Goal: Information Seeking & Learning: Learn about a topic

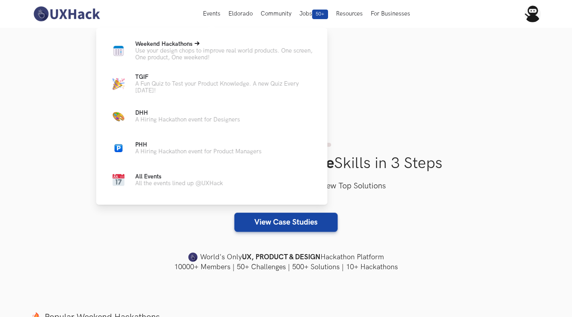
click at [159, 44] on span "Weekend Hackathons Live" at bounding box center [163, 44] width 57 height 7
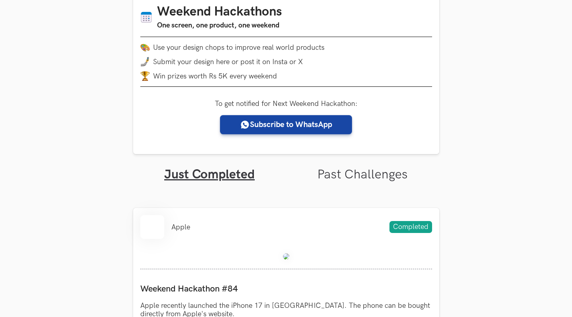
scroll to position [131, 0]
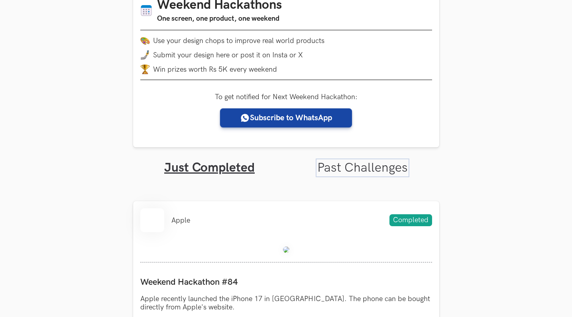
click at [350, 165] on link "Past Challenges" at bounding box center [362, 168] width 90 height 16
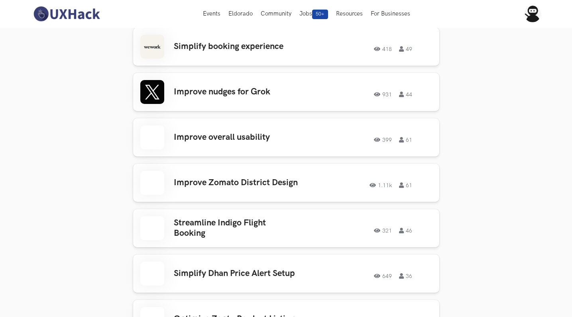
scroll to position [1401, 0]
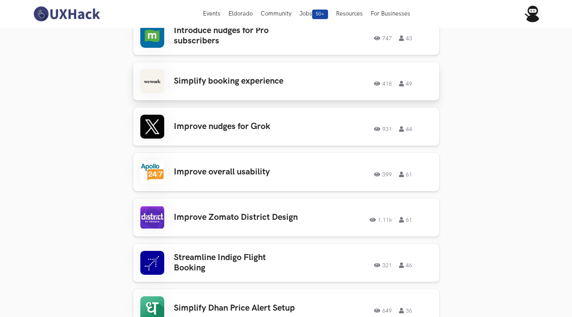
click at [209, 76] on h3 "Simplify booking experience" at bounding box center [236, 81] width 124 height 10
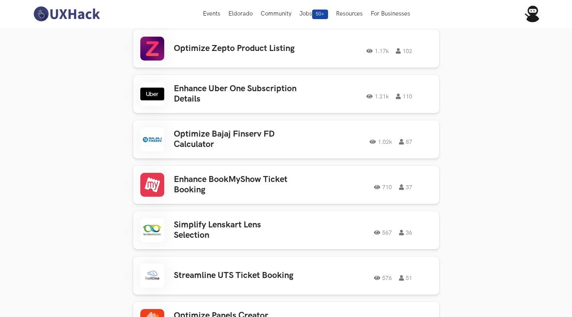
scroll to position [1700, 0]
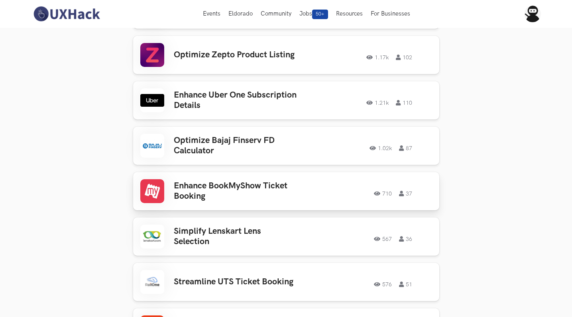
click at [231, 181] on h3 "Enhance BookMyShow Ticket Booking" at bounding box center [236, 191] width 124 height 21
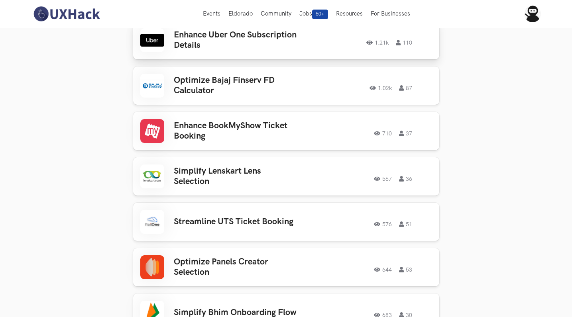
scroll to position [1747, 0]
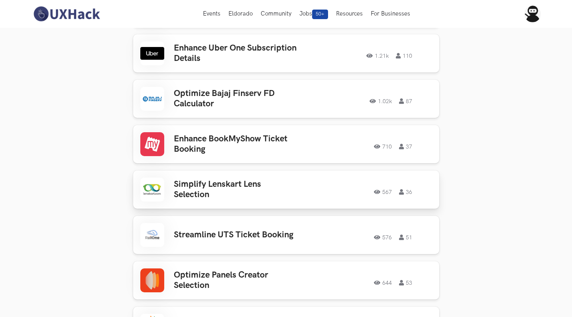
click at [208, 179] on h3 "Simplify Lenskart Lens Selection" at bounding box center [236, 189] width 124 height 21
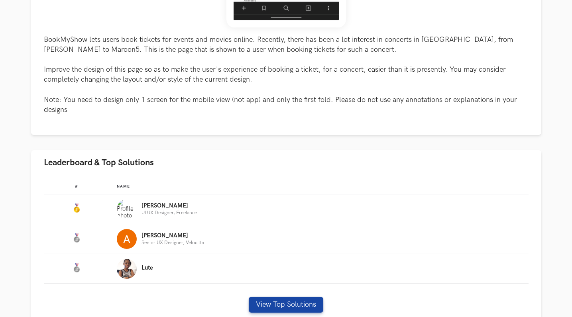
scroll to position [352, 0]
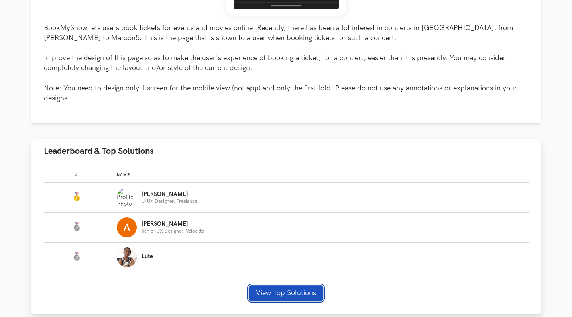
click at [302, 294] on button "View Top Solutions" at bounding box center [286, 293] width 75 height 16
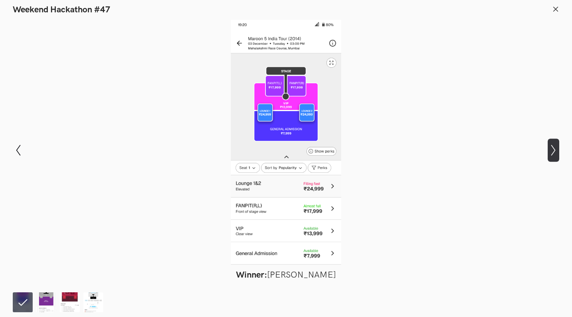
click at [555, 150] on icon at bounding box center [553, 150] width 4 height 11
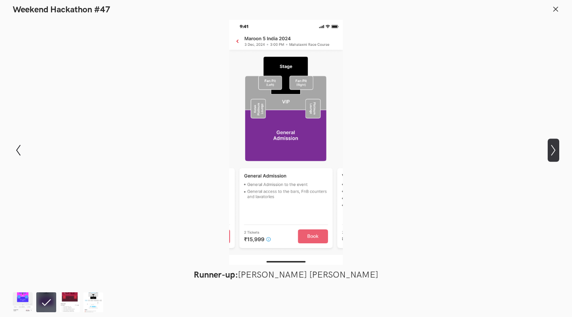
click at [555, 150] on icon at bounding box center [553, 150] width 4 height 11
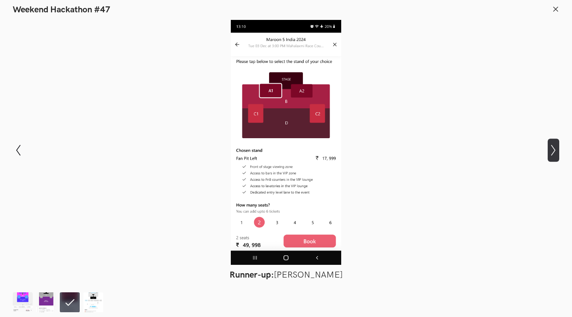
click at [555, 150] on icon at bounding box center [553, 150] width 4 height 11
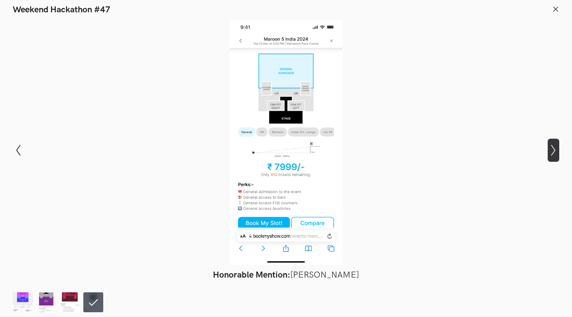
click at [550, 151] on icon "Show next slide" at bounding box center [553, 151] width 12 height 12
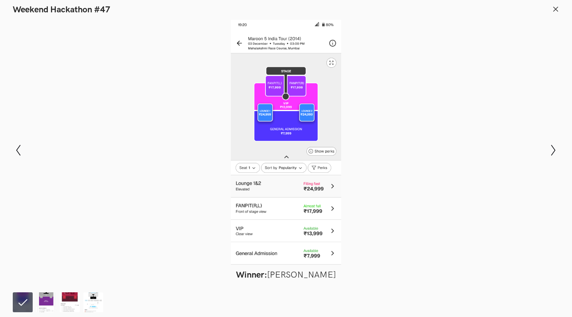
click at [373, 112] on div at bounding box center [286, 142] width 514 height 245
click at [552, 4] on header "Weekend Hackathon #47" at bounding box center [286, 7] width 572 height 15
click at [552, 8] on icon at bounding box center [555, 9] width 7 height 7
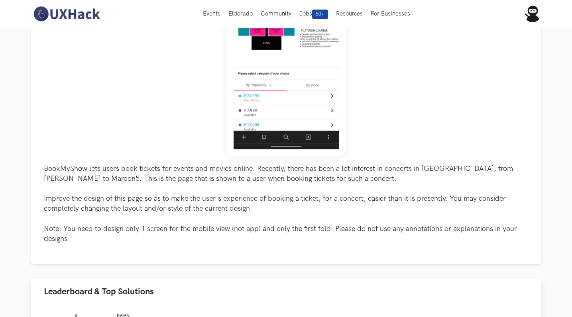
scroll to position [0, 0]
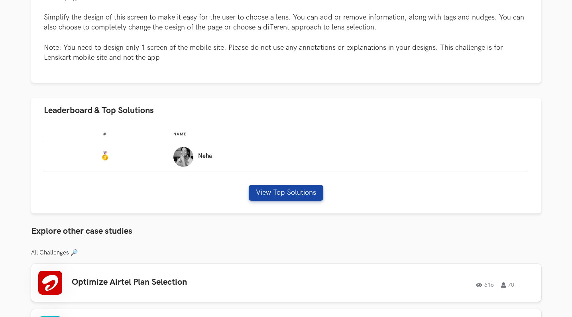
scroll to position [402, 0]
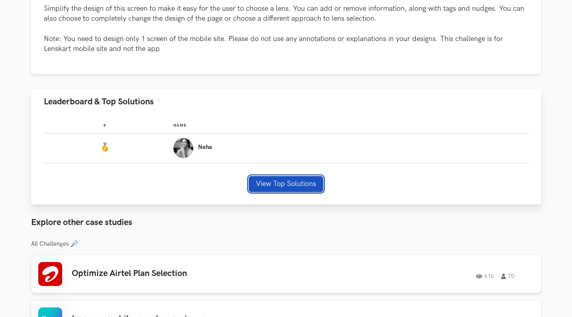
click at [279, 186] on button "View Top Solutions" at bounding box center [286, 184] width 75 height 16
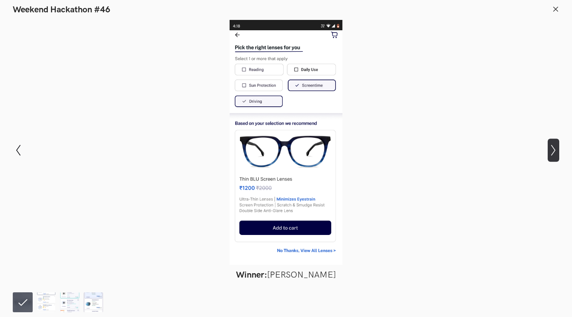
click at [556, 146] on icon "Show next slide" at bounding box center [553, 151] width 12 height 12
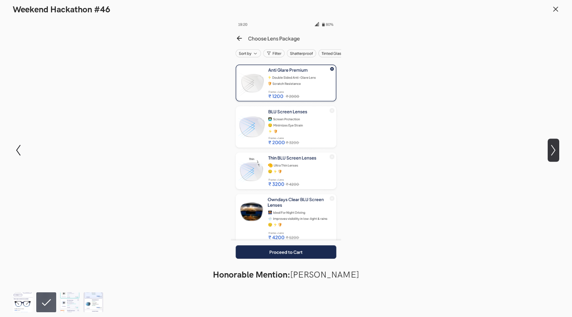
click at [556, 146] on icon "Show next slide" at bounding box center [553, 151] width 12 height 12
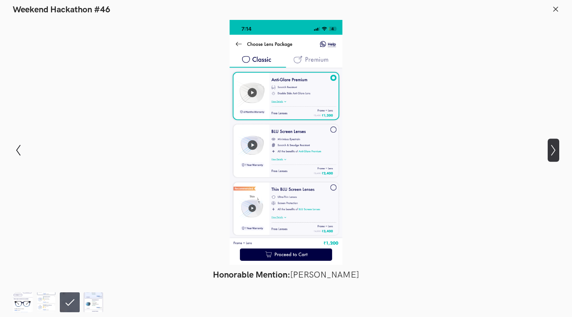
click at [556, 146] on icon "Show next slide" at bounding box center [553, 151] width 12 height 12
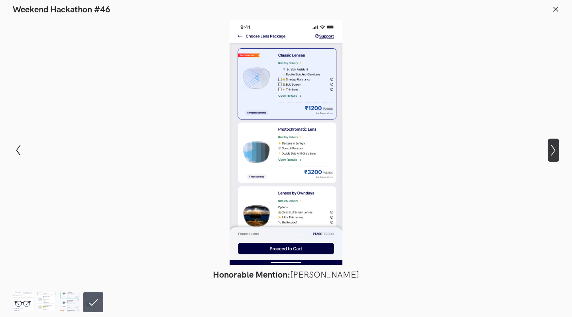
click at [556, 146] on icon "Show next slide" at bounding box center [553, 151] width 12 height 12
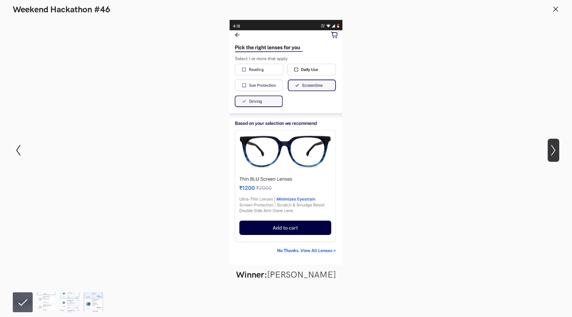
click at [556, 146] on icon "Show next slide" at bounding box center [553, 151] width 12 height 12
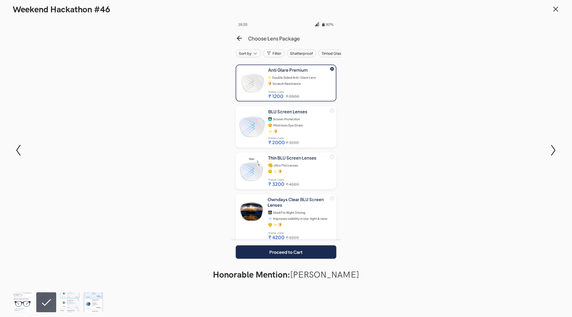
click at [555, 7] on icon at bounding box center [555, 9] width 7 height 7
